Goal: Task Accomplishment & Management: Use online tool/utility

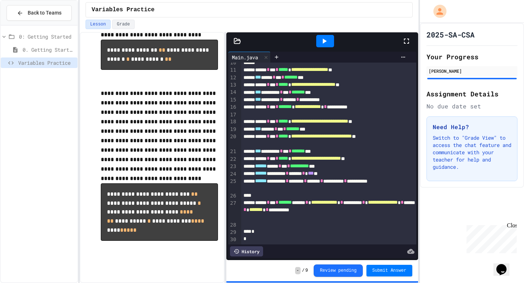
scroll to position [181, 0]
click at [129, 19] on div "Variables Practice" at bounding box center [249, 10] width 339 height 20
click at [127, 21] on button "Grade" at bounding box center [123, 24] width 23 height 9
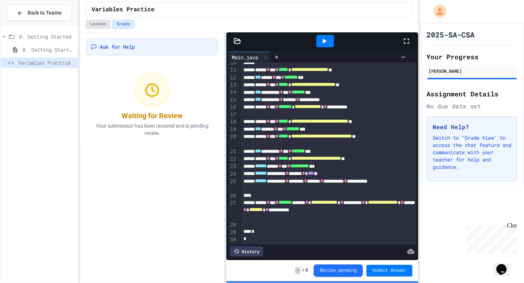
click at [97, 23] on button "Lesson" at bounding box center [98, 24] width 25 height 9
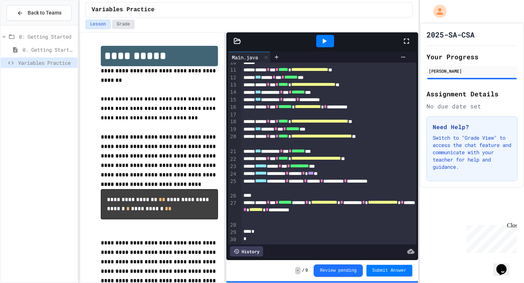
click at [116, 25] on button "Grade" at bounding box center [123, 24] width 23 height 9
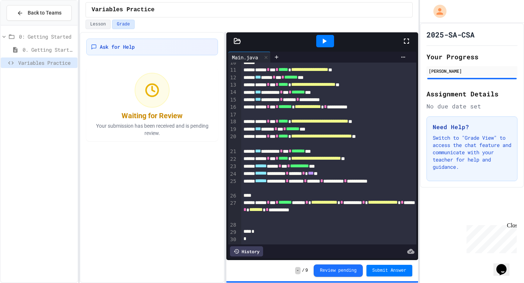
click at [316, 225] on div at bounding box center [328, 224] width 175 height 7
click at [333, 240] on div at bounding box center [328, 239] width 175 height 7
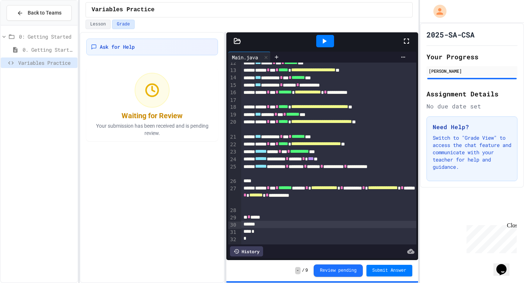
click at [313, 218] on div "** * *****" at bounding box center [328, 217] width 175 height 7
click at [335, 233] on div "*" at bounding box center [328, 231] width 175 height 7
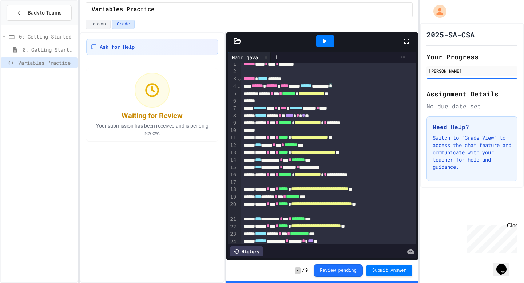
scroll to position [0, 0]
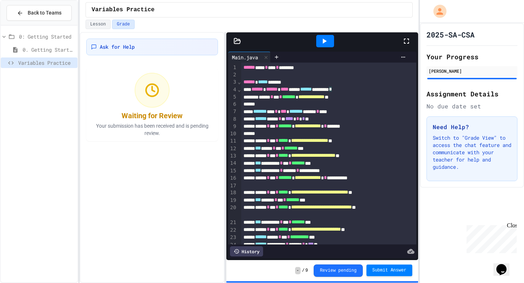
click at [390, 267] on button "Submit Answer" at bounding box center [390, 271] width 46 height 12
click at [55, 11] on span "Back to Teams" at bounding box center [45, 13] width 34 height 8
